Goal: Information Seeking & Learning: Learn about a topic

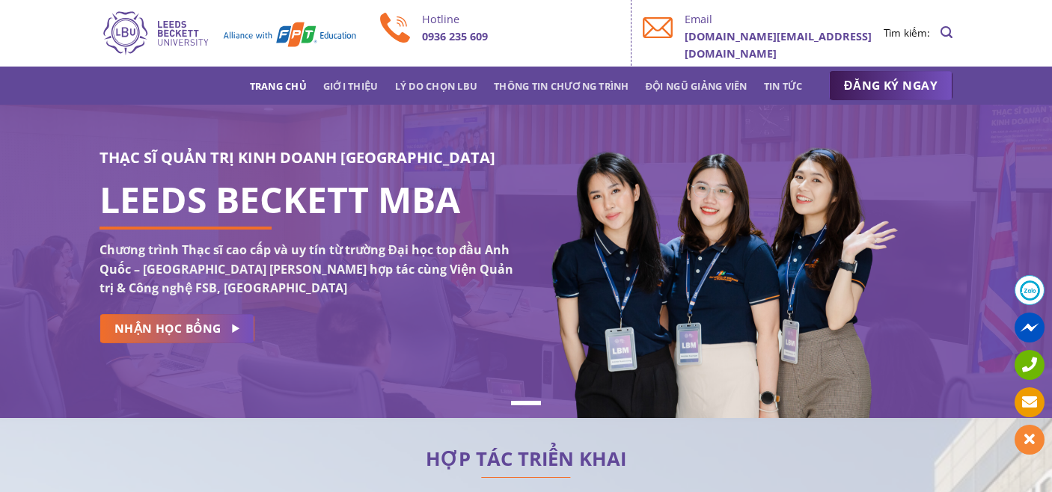
scroll to position [2, 0]
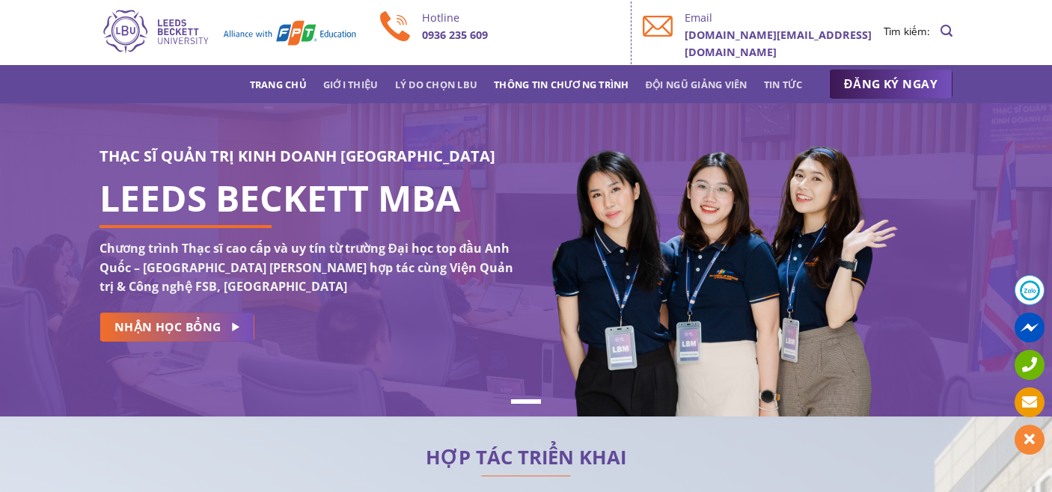
click at [559, 89] on link "Thông tin chương trình" at bounding box center [561, 84] width 135 height 27
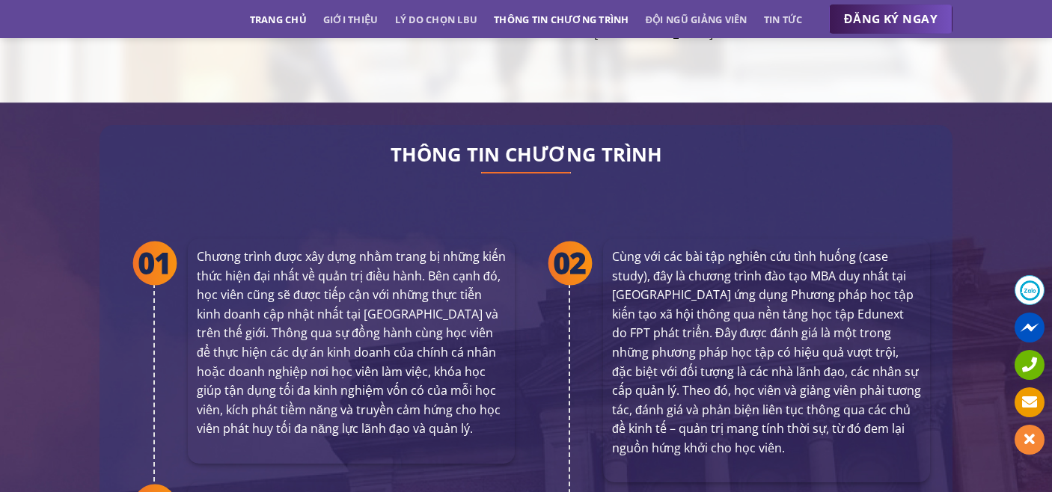
scroll to position [2723, 0]
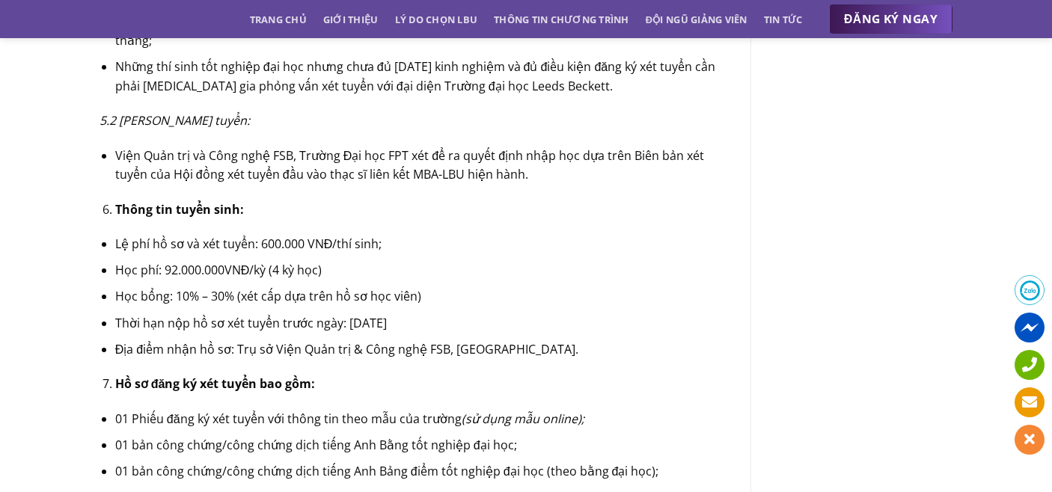
scroll to position [2378, 0]
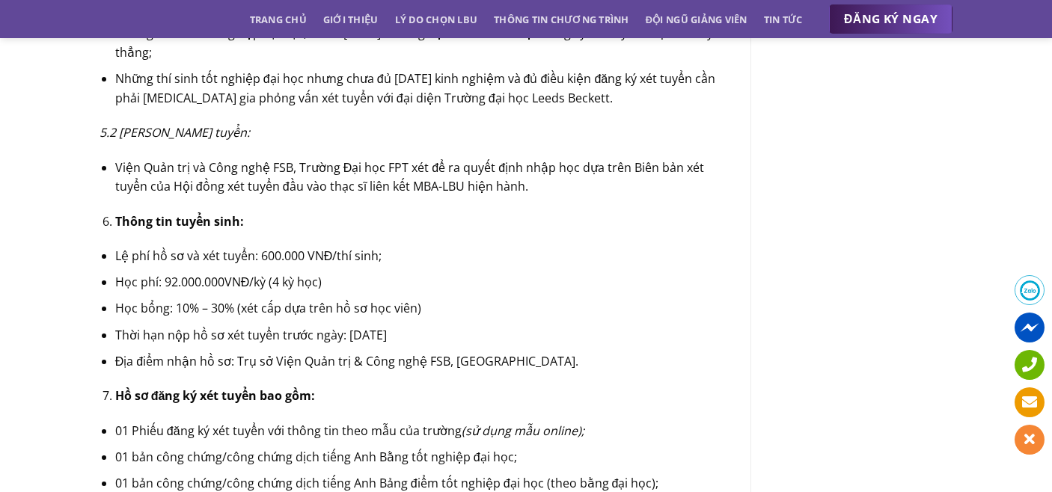
click at [167, 273] on li "Học phí: 92.000.000VNĐ/kỳ (4 kỳ học)" at bounding box center [421, 282] width 613 height 19
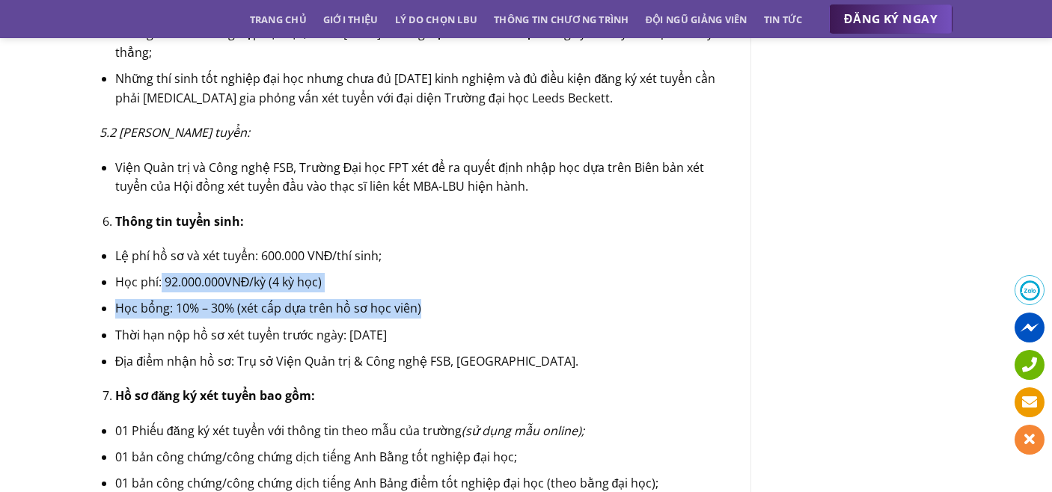
drag, startPoint x: 159, startPoint y: 260, endPoint x: 422, endPoint y: 290, distance: 264.2
click at [421, 289] on ul "Lệ phí hồ sơ và xét tuyển: 600.000 VNĐ/thí sinh; Học phí: 92.000.000VNĐ/kỳ (4 k…" at bounding box center [414, 309] width 628 height 124
click at [336, 273] on li "Học phí: 92.000.000VNĐ/kỳ (4 kỳ học)" at bounding box center [421, 282] width 613 height 19
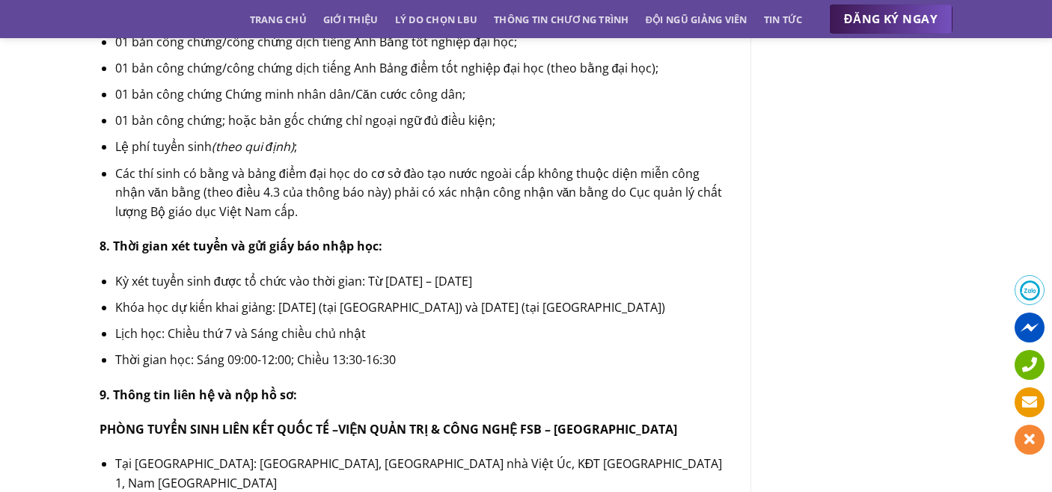
scroll to position [2972, 0]
